Goal: Check status: Check status

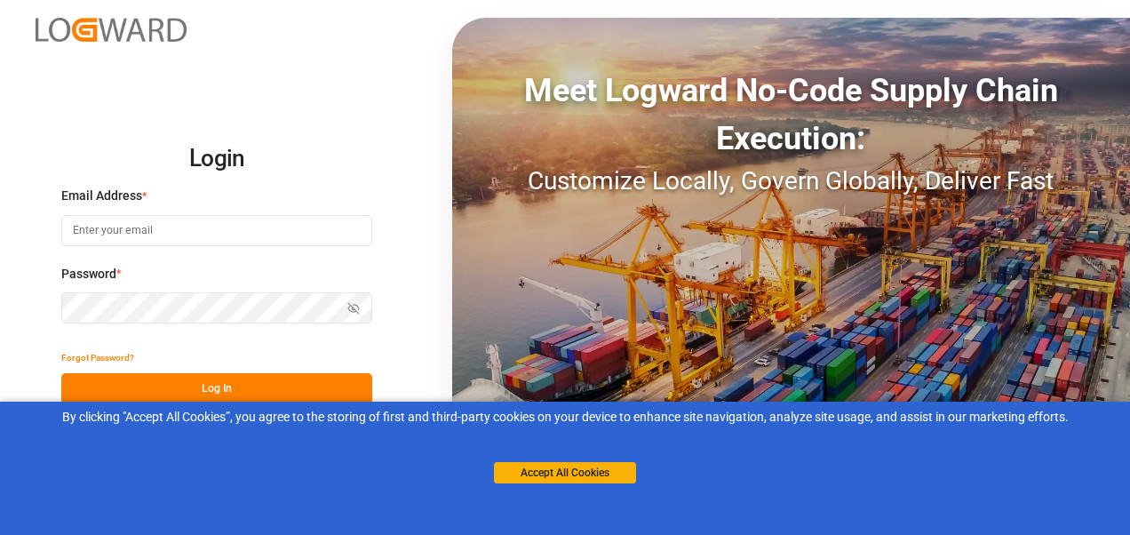
click at [151, 231] on input at bounding box center [216, 230] width 311 height 31
type input "[PERSON_NAME][EMAIL_ADDRESS][PERSON_NAME][DOMAIN_NAME]"
click at [211, 387] on button "Log In" at bounding box center [216, 388] width 311 height 31
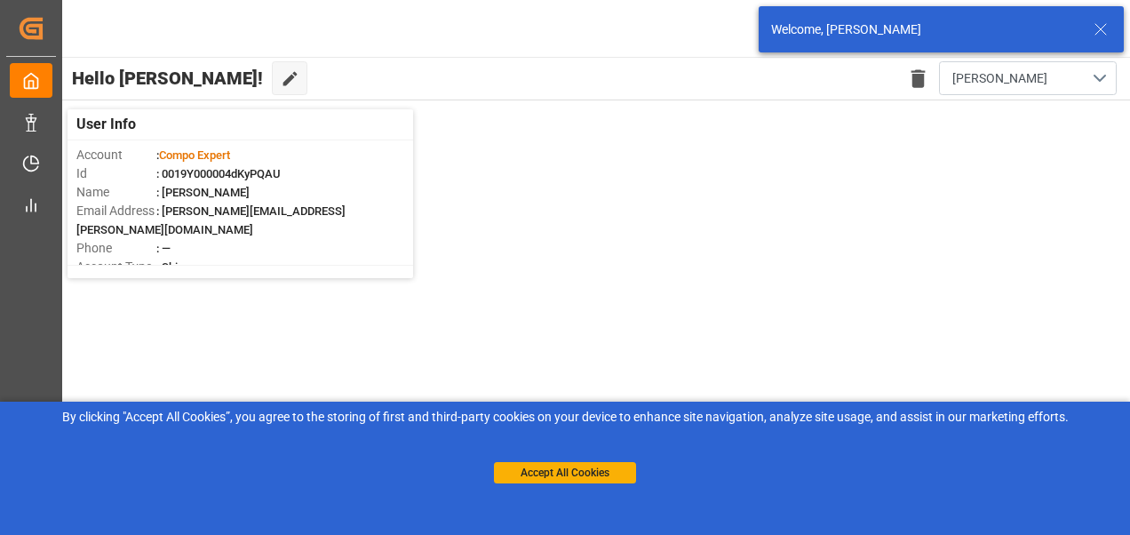
scroll to position [5, 0]
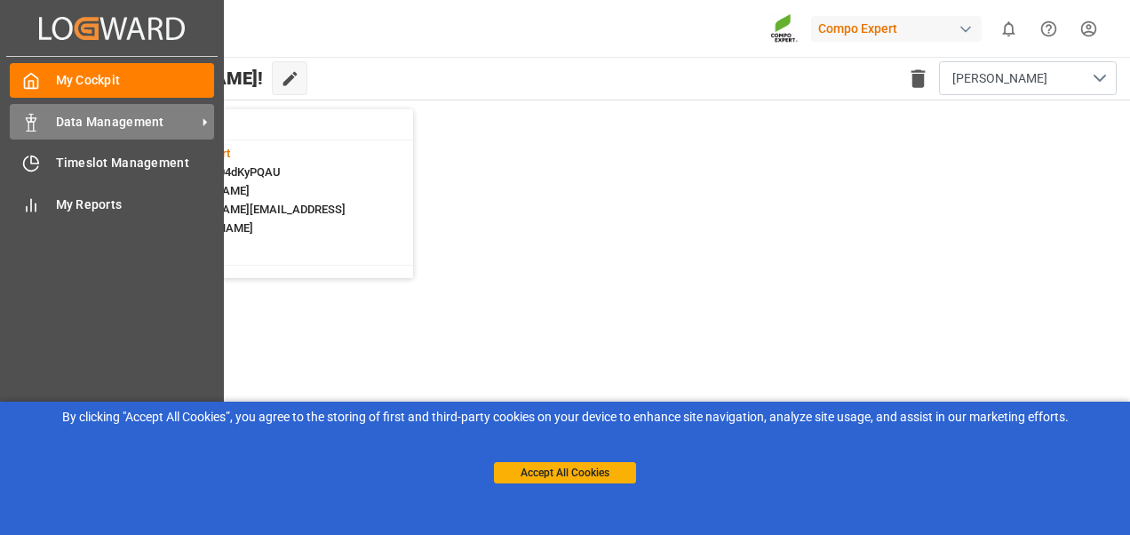
click at [49, 124] on div "Data Management Data Management" at bounding box center [112, 121] width 204 height 35
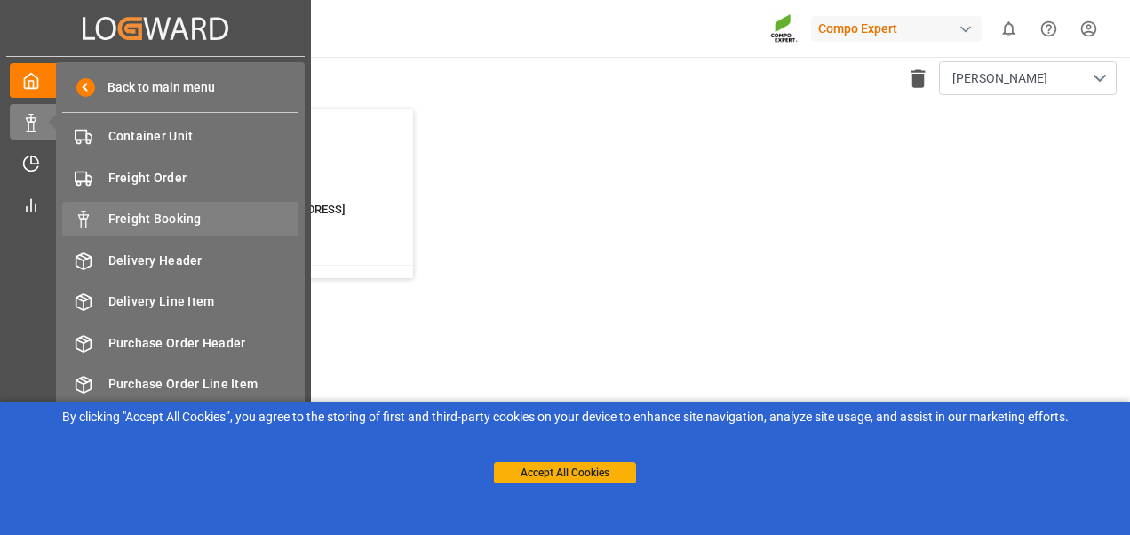
click at [111, 211] on span "Freight Booking" at bounding box center [203, 219] width 191 height 19
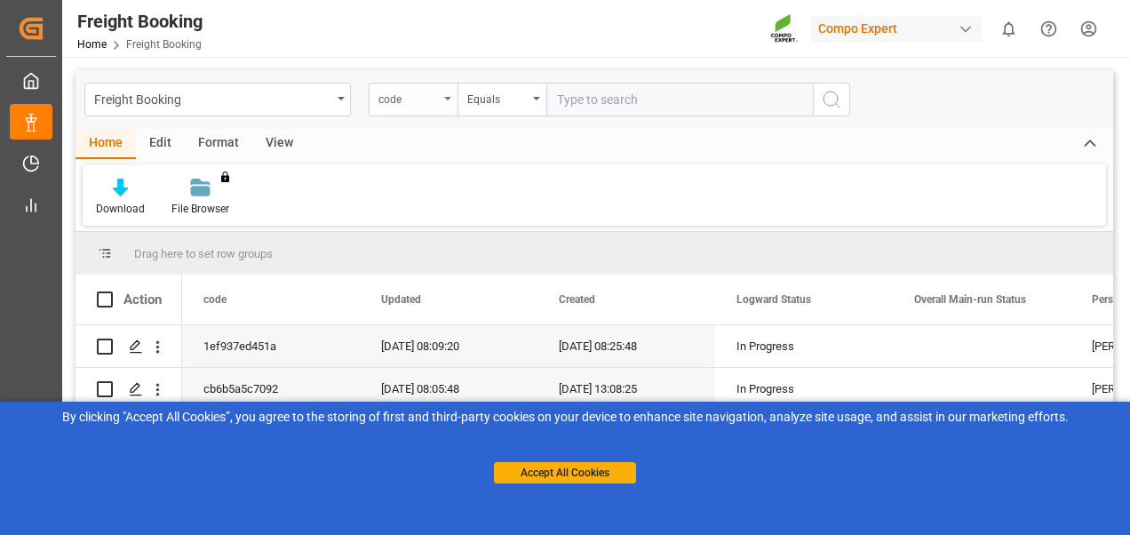
click at [386, 101] on div "code" at bounding box center [408, 97] width 60 height 20
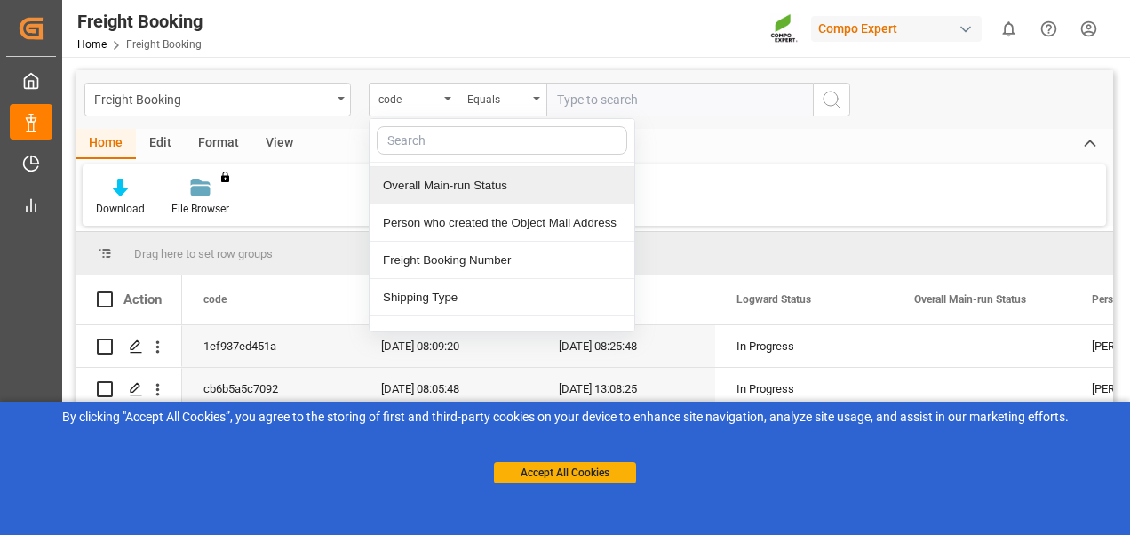
scroll to position [266, 0]
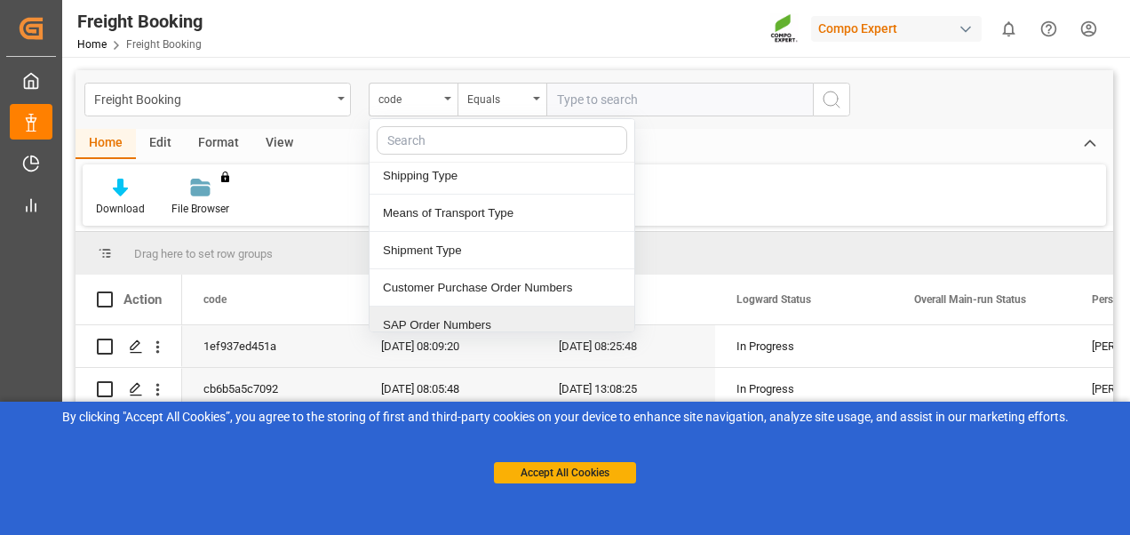
click at [466, 327] on div "SAP Order Numbers" at bounding box center [501, 324] width 265 height 37
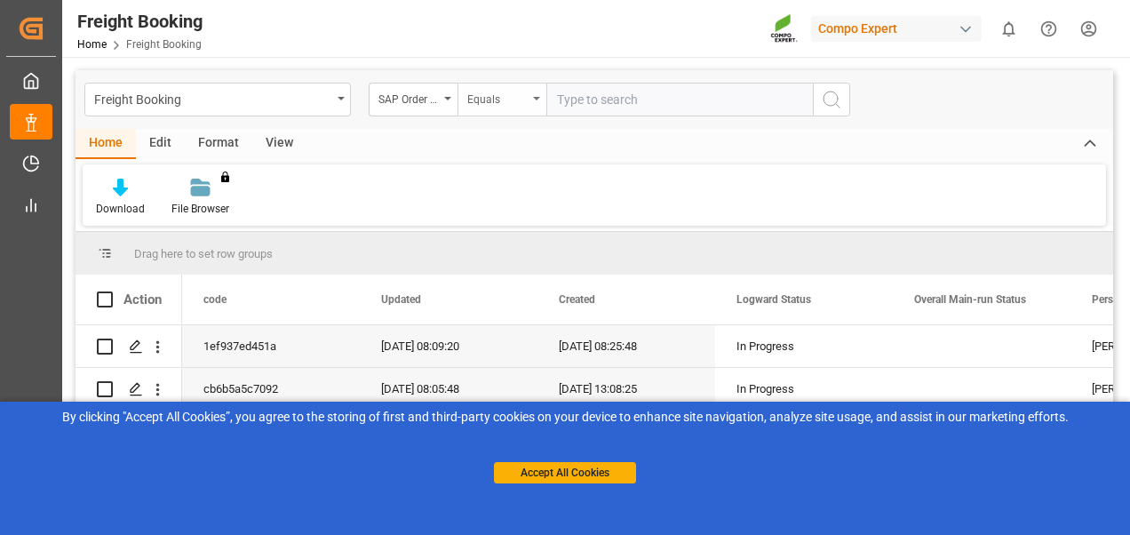
click at [508, 98] on div "Equals" at bounding box center [497, 97] width 60 height 20
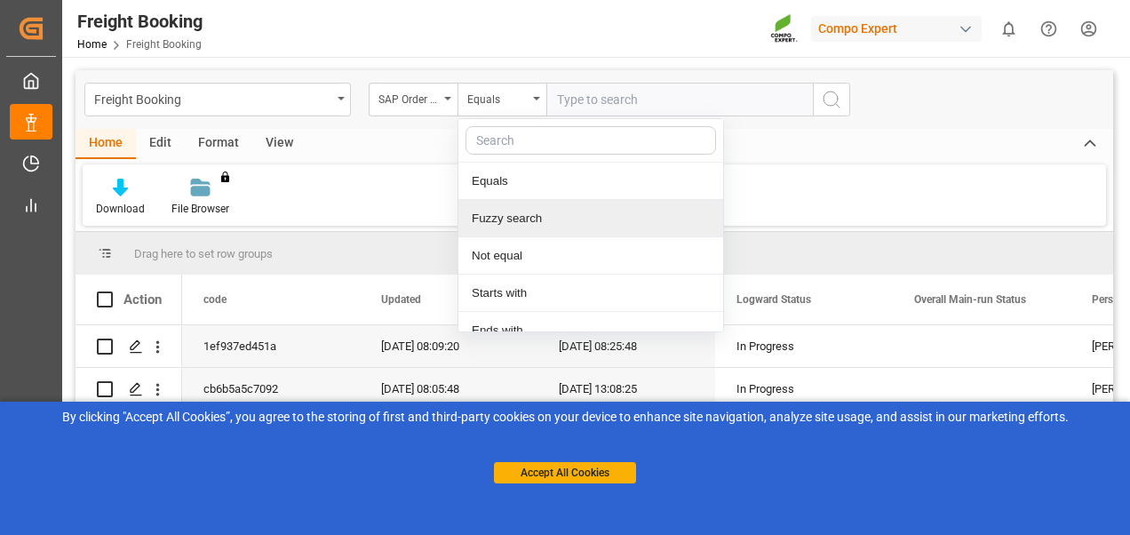
drag, startPoint x: 500, startPoint y: 222, endPoint x: 525, endPoint y: 162, distance: 65.3
click at [502, 223] on div "Fuzzy search" at bounding box center [590, 218] width 265 height 37
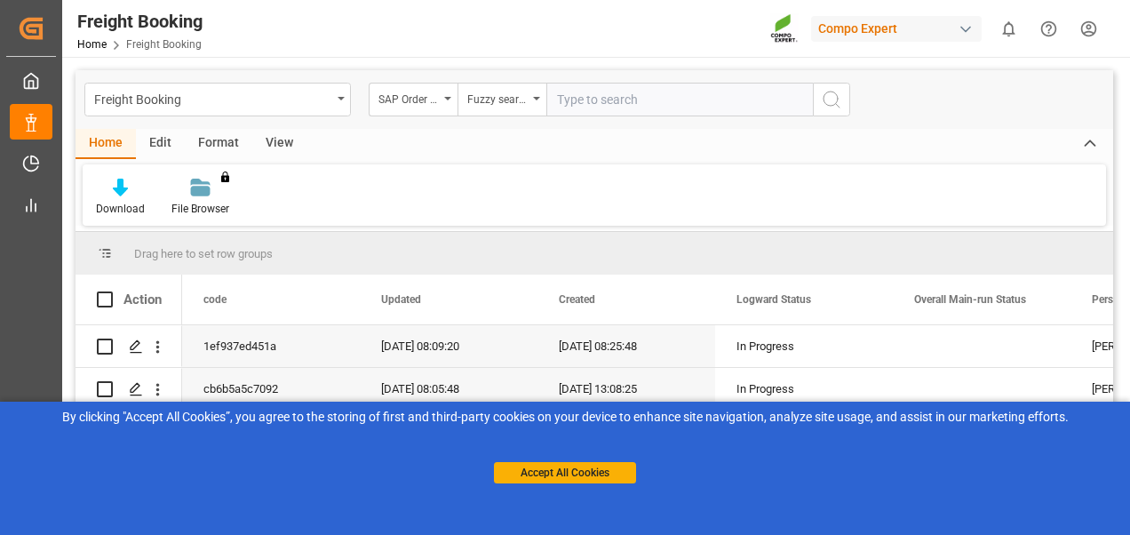
click at [597, 98] on input "text" at bounding box center [679, 100] width 266 height 34
paste input "Steffi123456!"
type input "Steffi123456!"
drag, startPoint x: 639, startPoint y: 103, endPoint x: 511, endPoint y: 89, distance: 128.7
click at [512, 90] on div "SAP Order Numbers Fuzzy search Steffi123456!" at bounding box center [609, 100] width 481 height 34
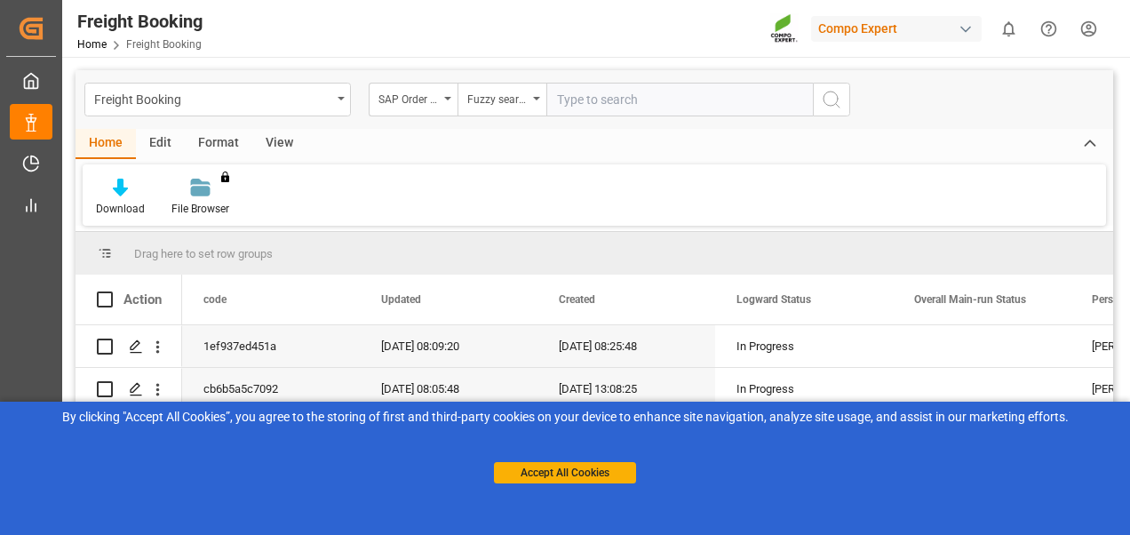
paste input "2000000431"
type input "2000000431"
click at [846, 97] on button "search button" at bounding box center [831, 100] width 37 height 34
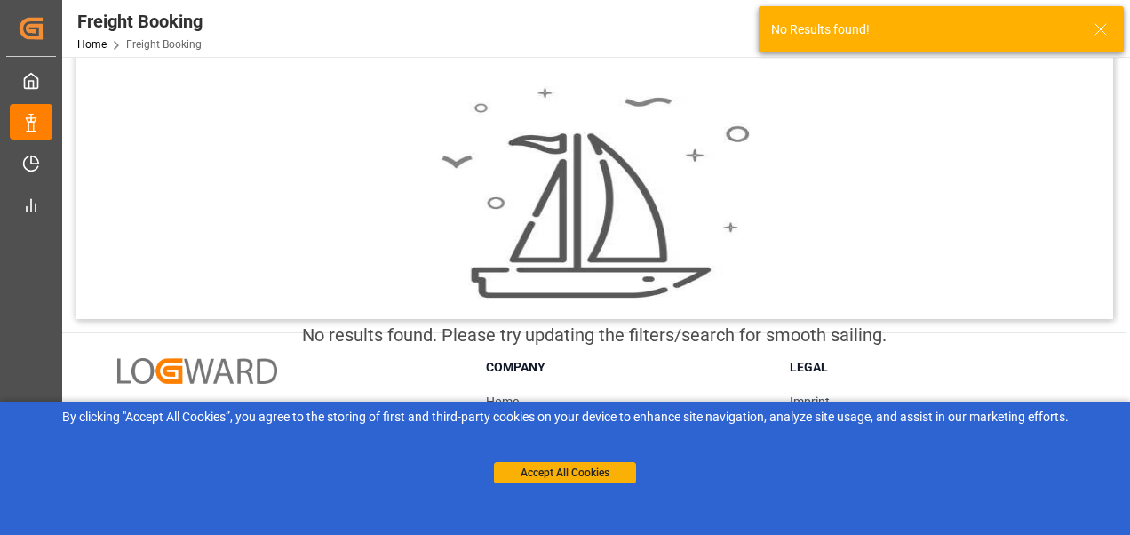
scroll to position [266, 0]
